Goal: Find contact information: Find contact information

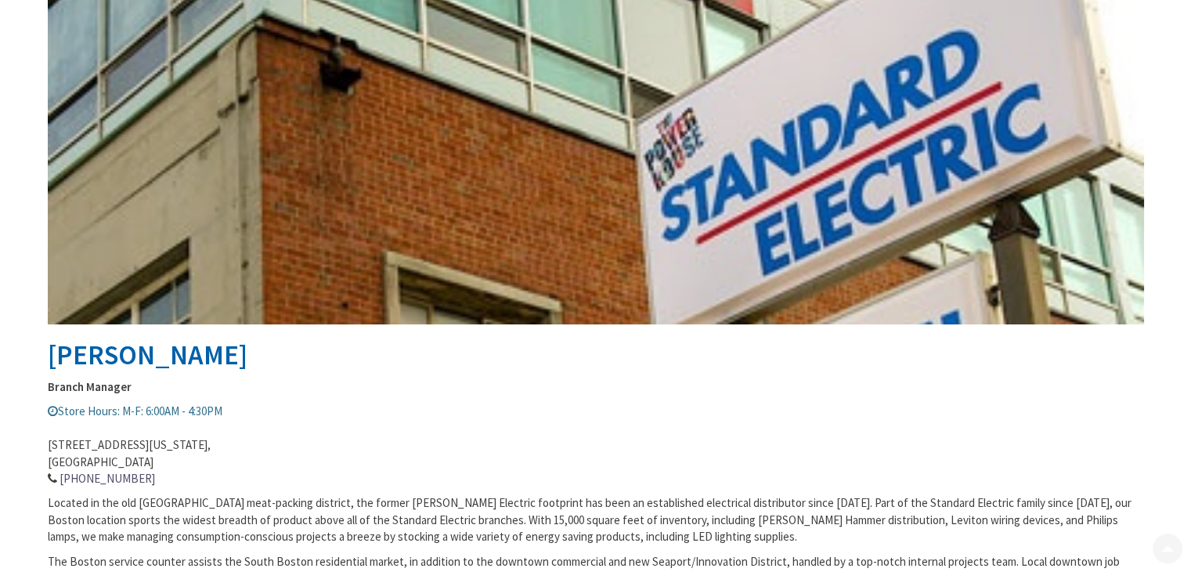
type input "Şemsiyeli Bahçe, [GEOGRAPHIC_DATA], [GEOGRAPHIC_DATA]. No:1, 54100 Adapazarı/[G…"
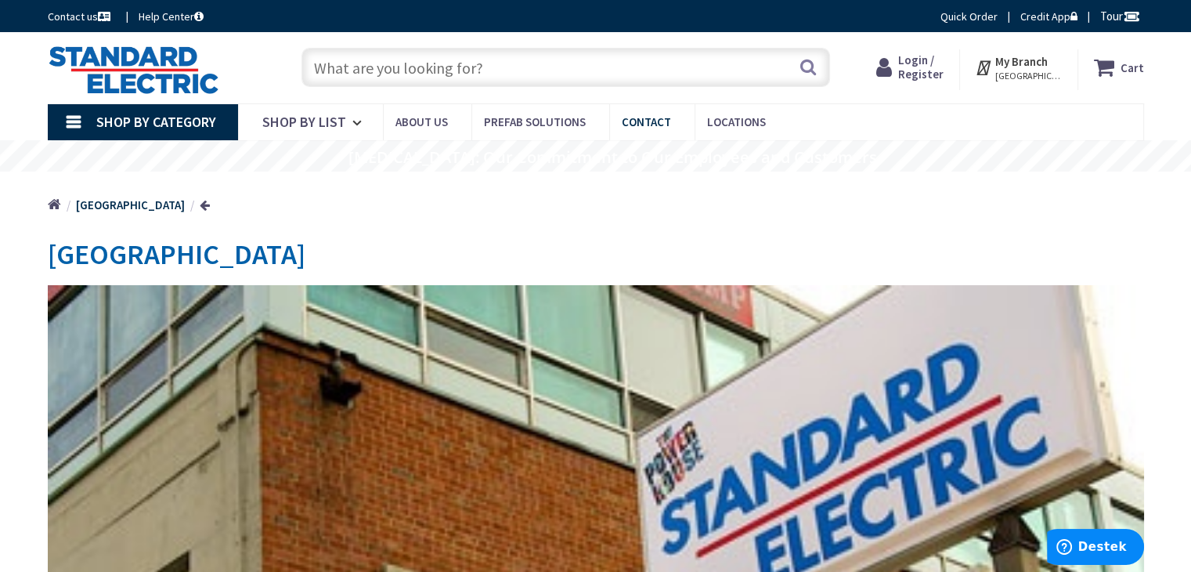
click at [627, 126] on span "Contact" at bounding box center [646, 121] width 49 height 15
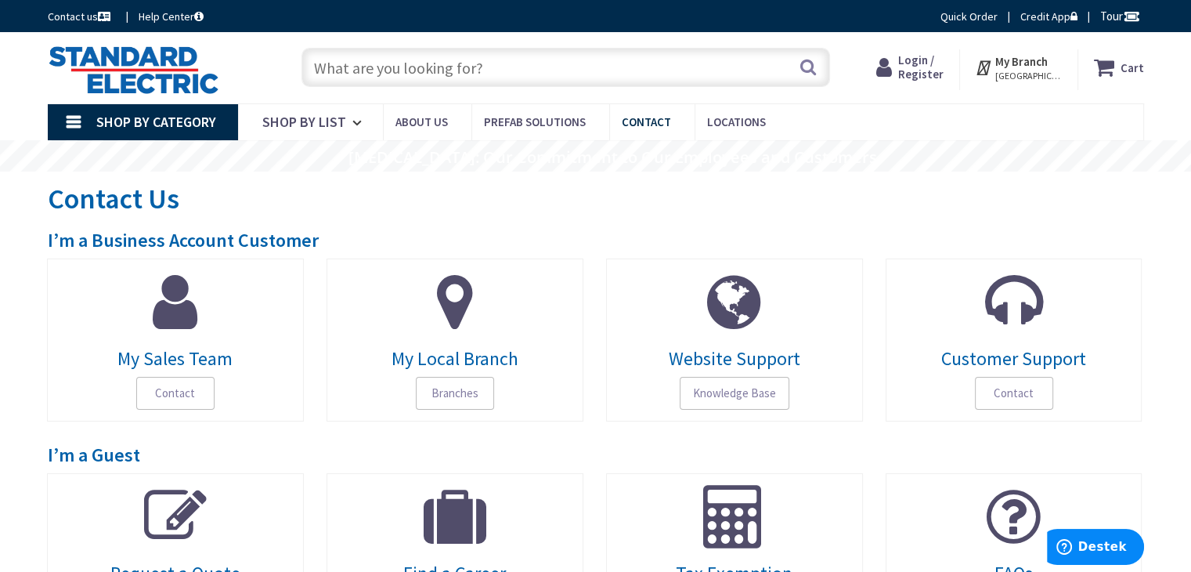
click at [638, 121] on span "Contact" at bounding box center [646, 121] width 49 height 15
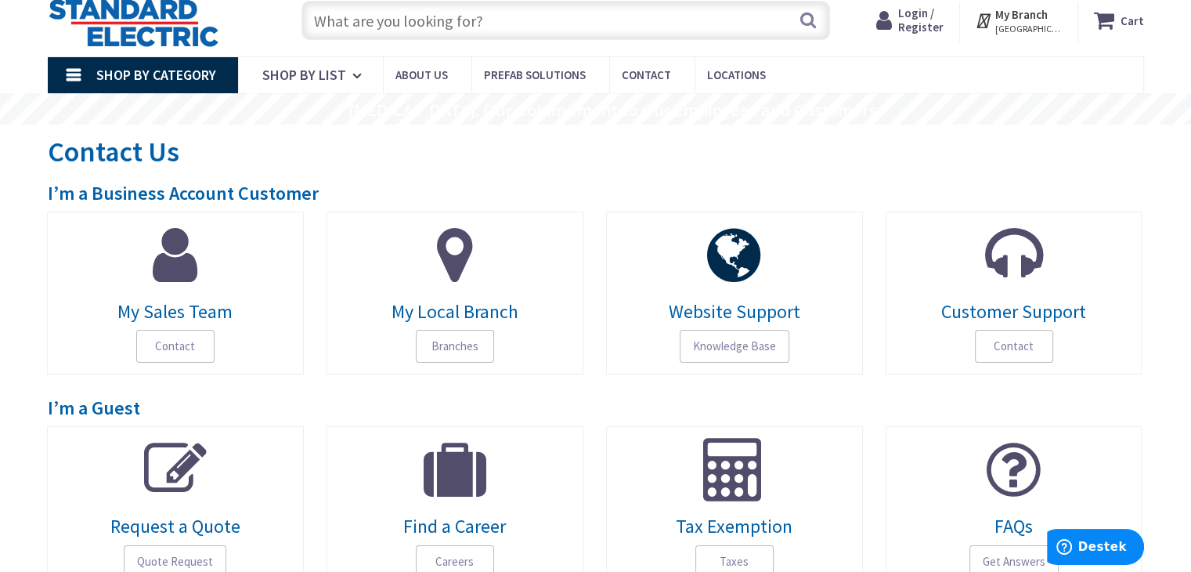
scroll to position [154, 0]
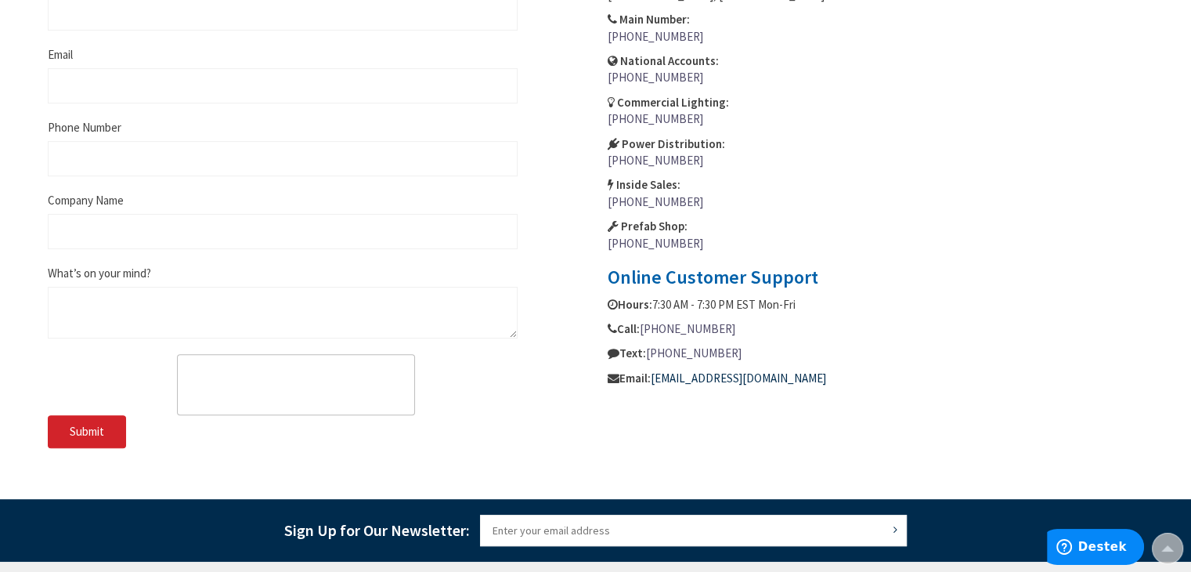
copy link "[EMAIL_ADDRESS][DOMAIN_NAME]"
drag, startPoint x: 865, startPoint y: 379, endPoint x: 669, endPoint y: 367, distance: 196.2
click at [669, 370] on p "Email: [EMAIL_ADDRESS][DOMAIN_NAME]" at bounding box center [876, 378] width 537 height 16
click at [530, 392] on div "Write Us Jot us a note and we’ll get back to you as quickly as possible. Name E…" at bounding box center [316, 177] width 560 height 542
copy link "[PHONE_NUMBER]"
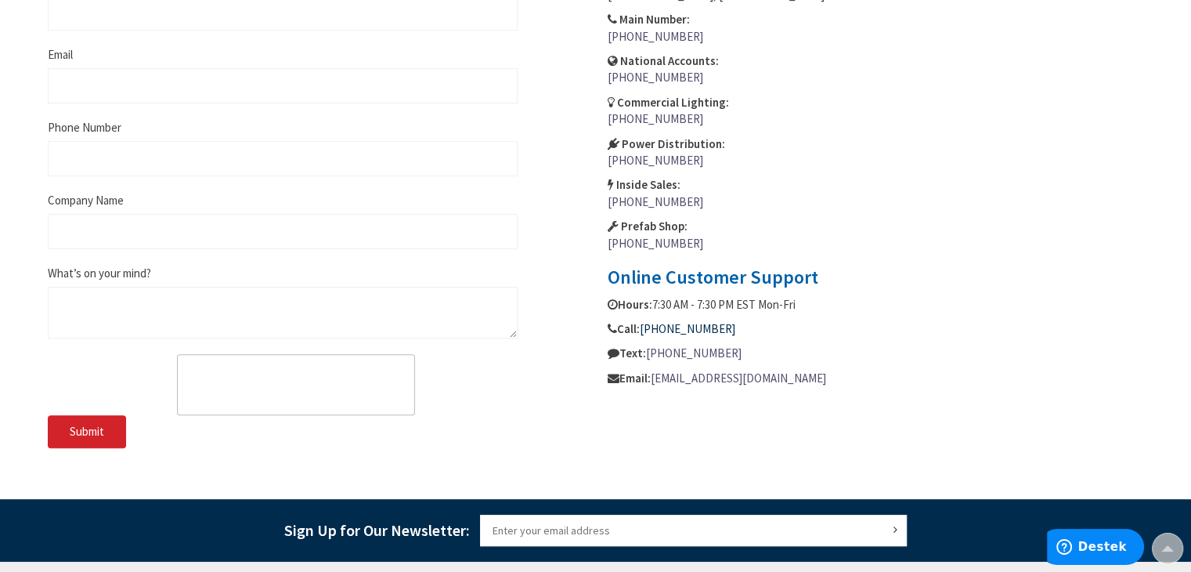
drag, startPoint x: 729, startPoint y: 325, endPoint x: 642, endPoint y: 325, distance: 86.2
click at [642, 325] on p "Call: [PHONE_NUMBER]" at bounding box center [876, 328] width 537 height 16
